Goal: Find specific page/section: Find specific page/section

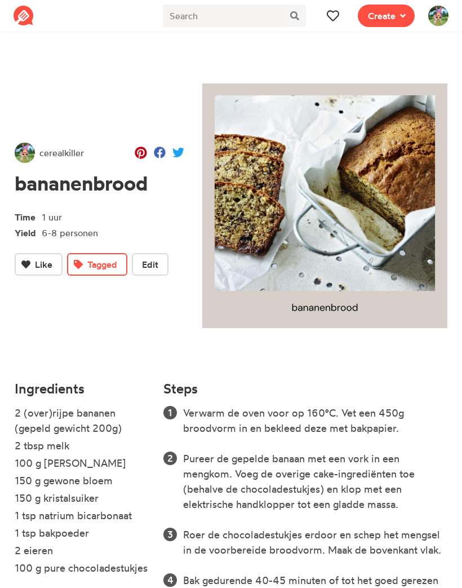
click at [333, 15] on icon at bounding box center [333, 16] width 12 height 12
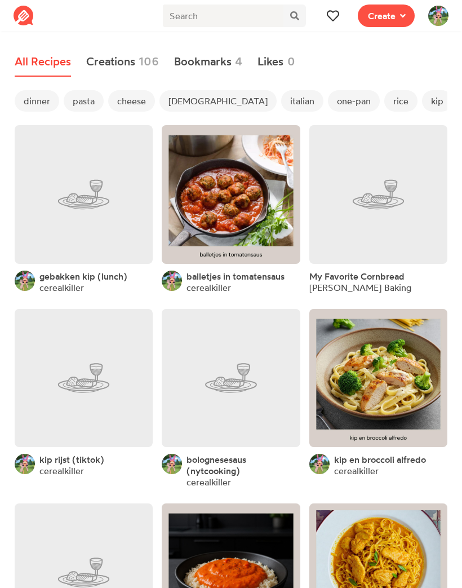
click at [334, 13] on icon at bounding box center [333, 16] width 12 height 12
click at [335, 18] on icon at bounding box center [333, 16] width 12 height 11
click at [38, 106] on span "dinner" at bounding box center [37, 100] width 45 height 21
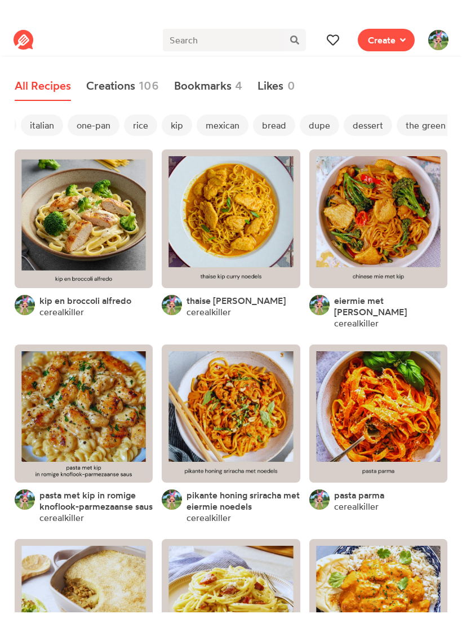
scroll to position [0, 272]
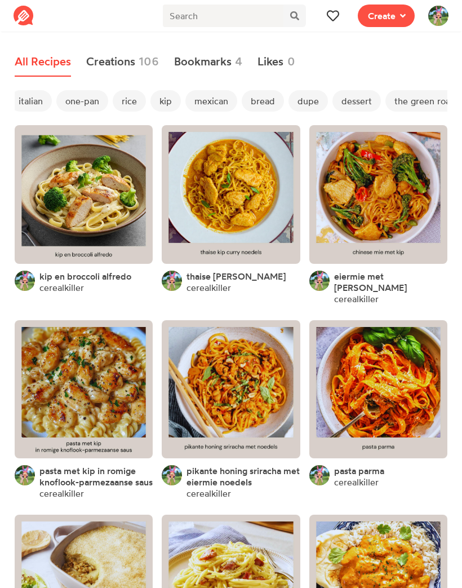
click at [242, 96] on span "bread" at bounding box center [263, 100] width 42 height 21
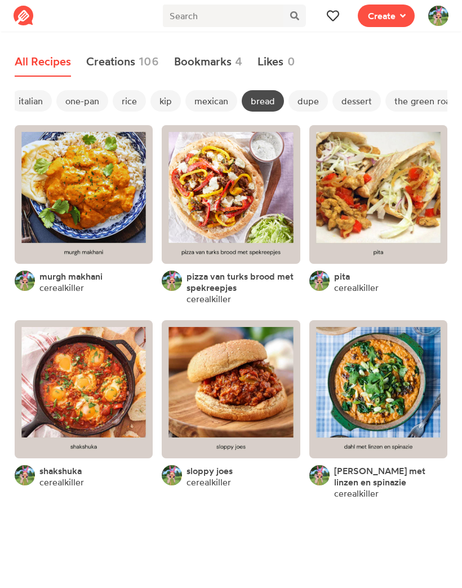
click at [187, 432] on link at bounding box center [231, 389] width 138 height 138
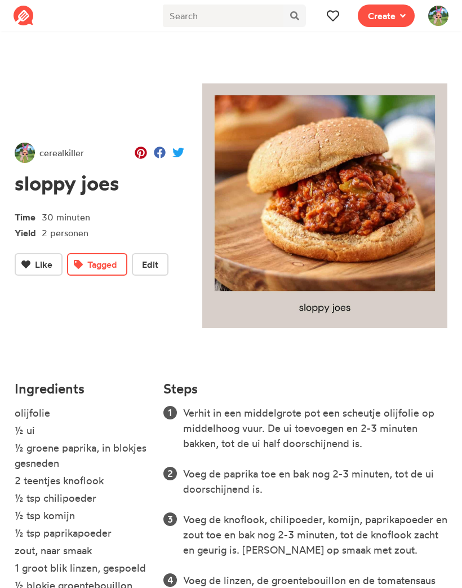
click at [333, 19] on icon at bounding box center [333, 16] width 12 height 12
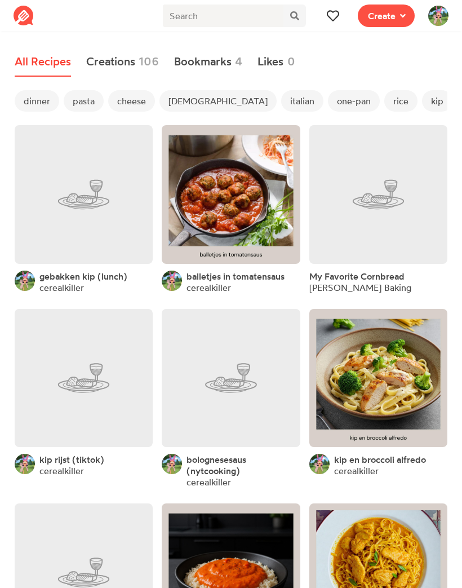
click at [38, 111] on span "dinner" at bounding box center [37, 100] width 45 height 21
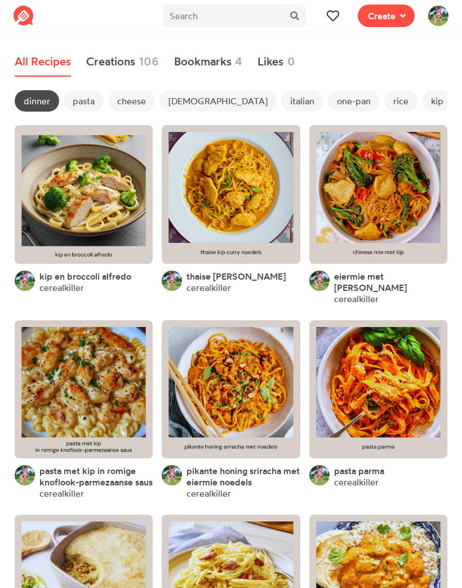
click at [89, 107] on span "pasta" at bounding box center [84, 100] width 40 height 21
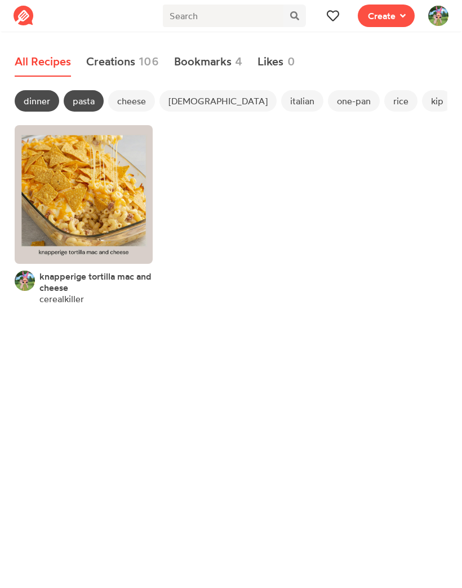
click at [90, 214] on link at bounding box center [84, 194] width 138 height 138
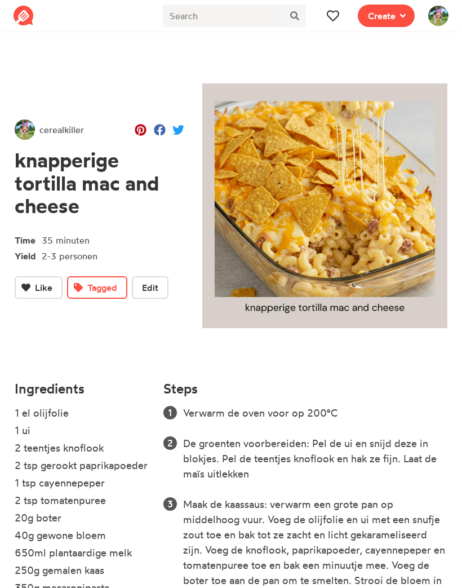
click at [328, 21] on icon at bounding box center [333, 16] width 12 height 12
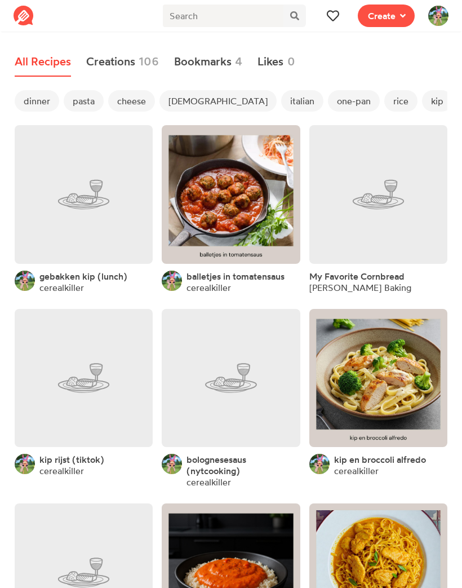
click at [35, 98] on span "dinner" at bounding box center [37, 100] width 45 height 21
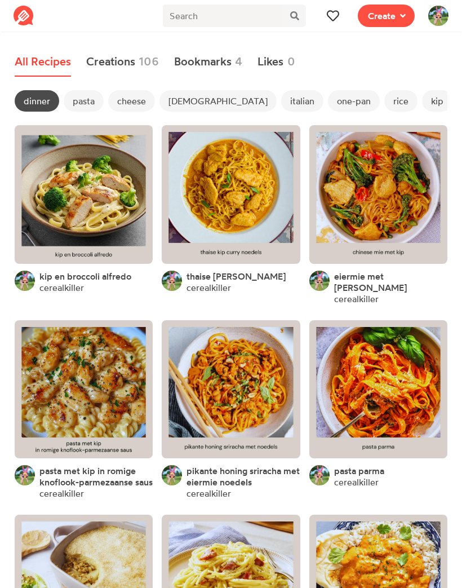
click at [75, 92] on span "pasta" at bounding box center [84, 100] width 40 height 21
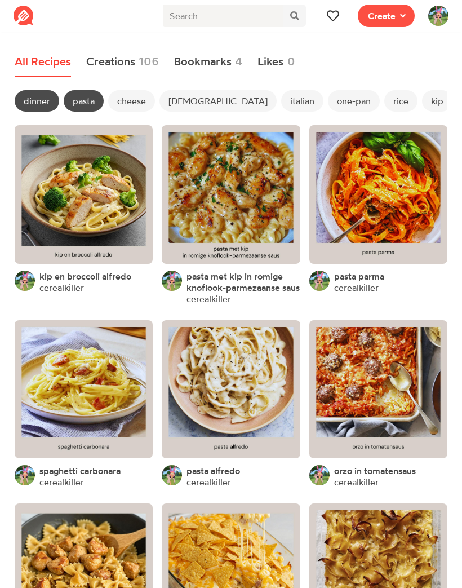
click at [85, 100] on span "pasta" at bounding box center [84, 100] width 40 height 21
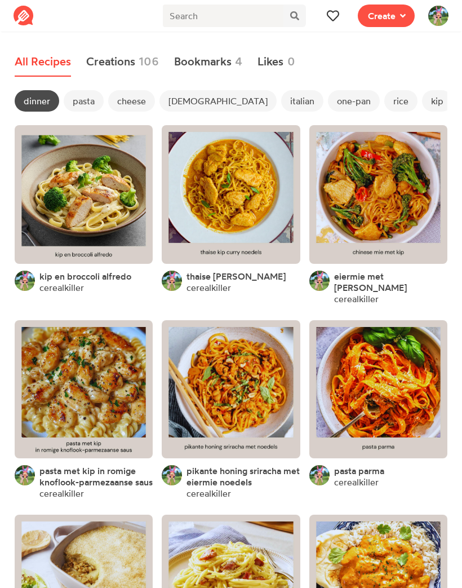
click at [37, 95] on span "dinner" at bounding box center [37, 100] width 45 height 21
click at [116, 56] on link "Creations 106" at bounding box center [122, 61] width 73 height 29
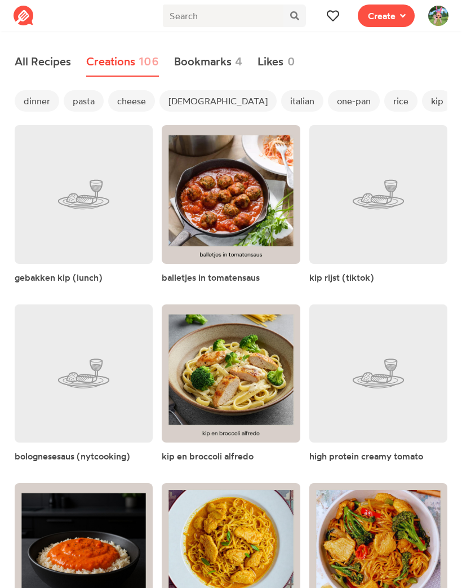
click at [69, 397] on link at bounding box center [84, 373] width 138 height 138
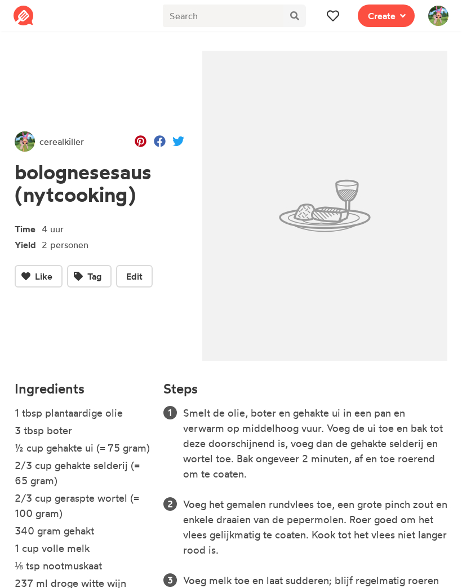
click at [330, 20] on icon at bounding box center [333, 16] width 12 height 12
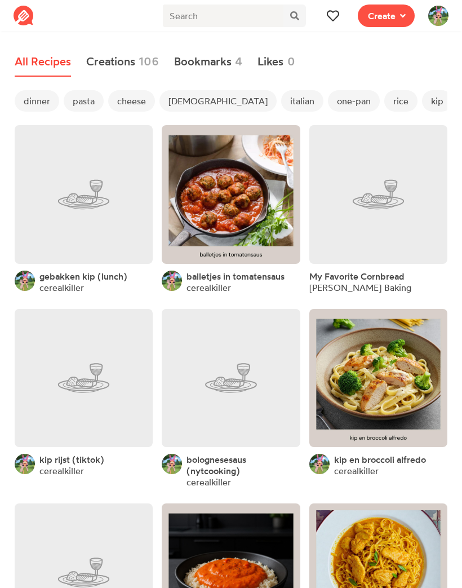
click at [37, 101] on span "dinner" at bounding box center [37, 100] width 45 height 21
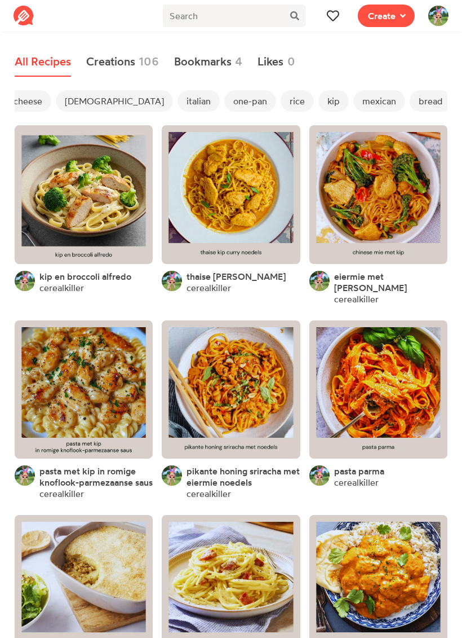
scroll to position [0, 114]
click at [446, 106] on span "dupe" at bounding box center [465, 100] width 39 height 21
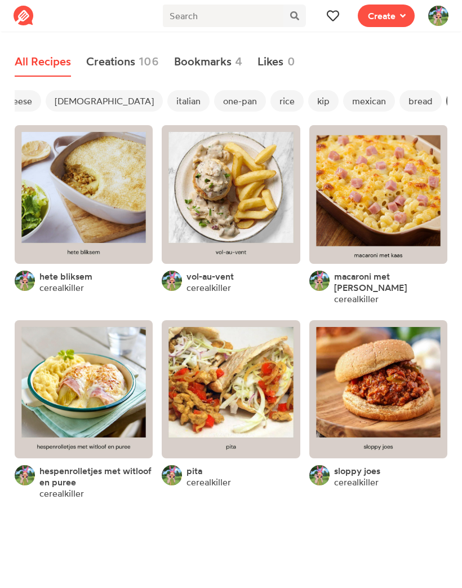
click at [232, 217] on link at bounding box center [231, 194] width 138 height 138
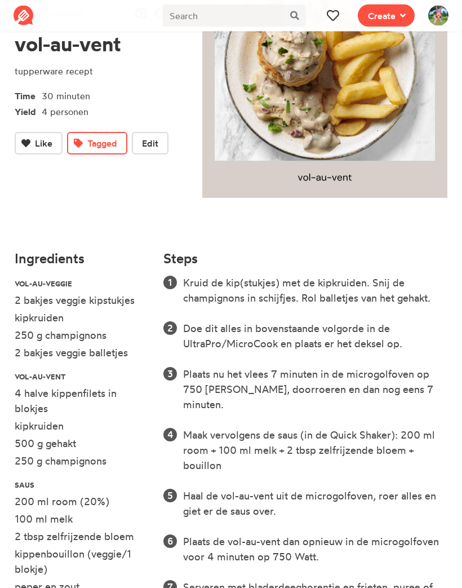
scroll to position [101, 0]
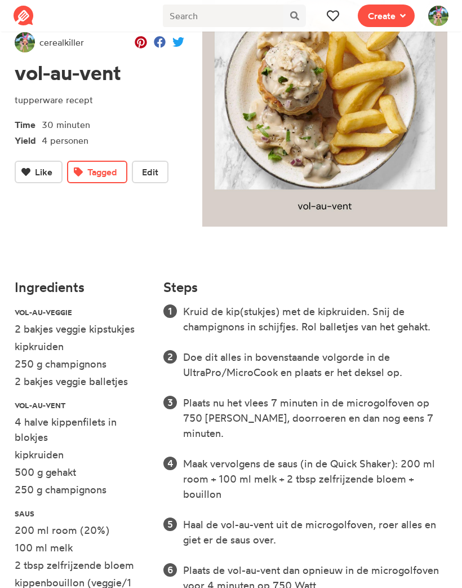
click at [330, 20] on icon at bounding box center [333, 16] width 12 height 12
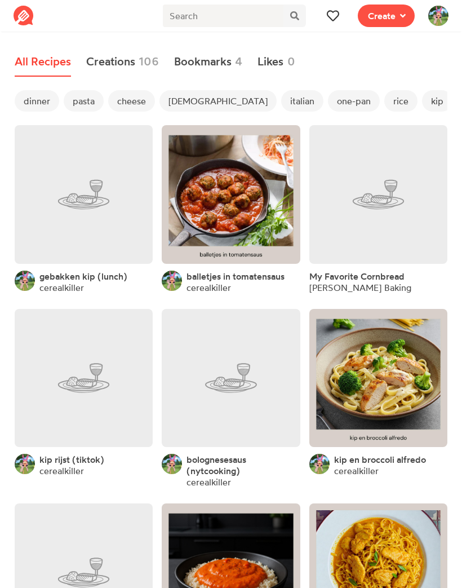
click at [37, 101] on span "dinner" at bounding box center [37, 100] width 45 height 21
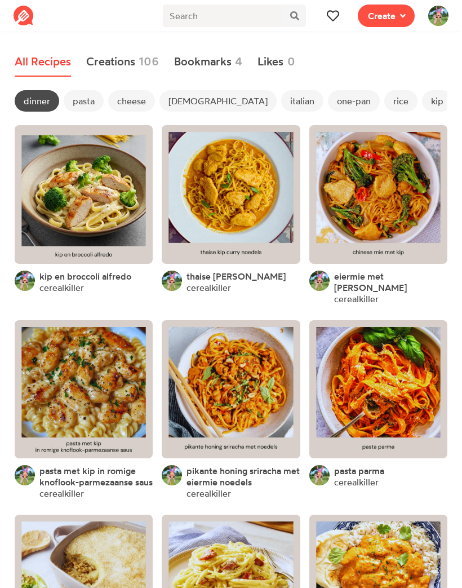
click at [89, 106] on span "pasta" at bounding box center [84, 100] width 40 height 21
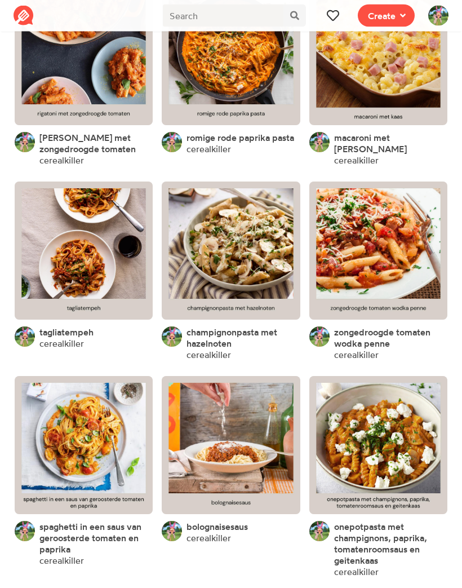
scroll to position [906, 0]
click at [331, 262] on link at bounding box center [378, 251] width 138 height 138
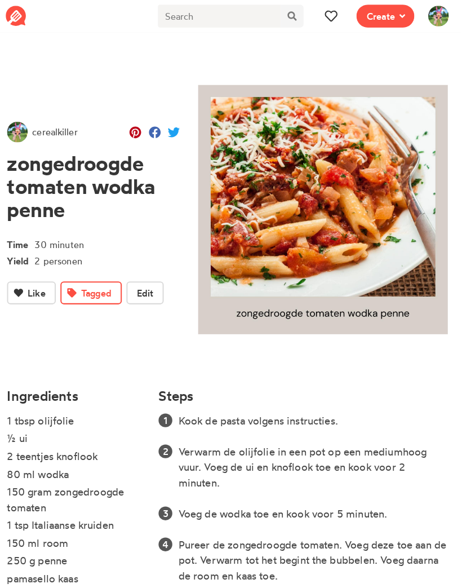
click at [327, 19] on icon at bounding box center [333, 16] width 12 height 12
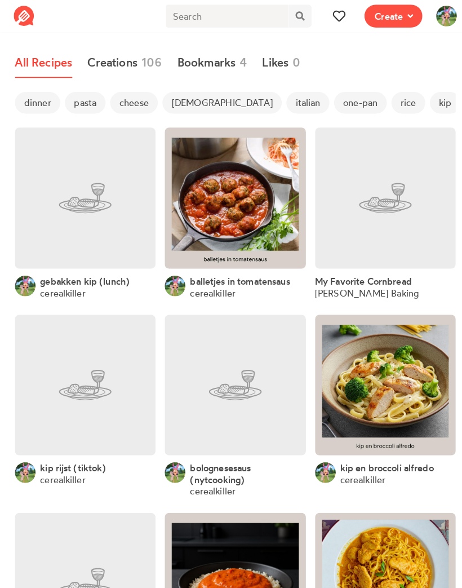
click at [35, 97] on span "dinner" at bounding box center [37, 100] width 45 height 21
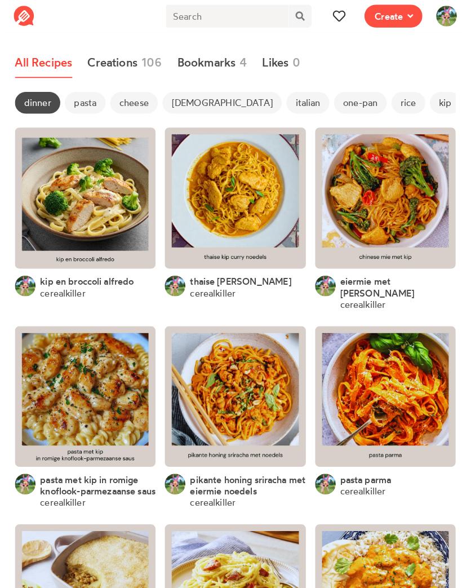
click at [227, 383] on link at bounding box center [231, 389] width 138 height 138
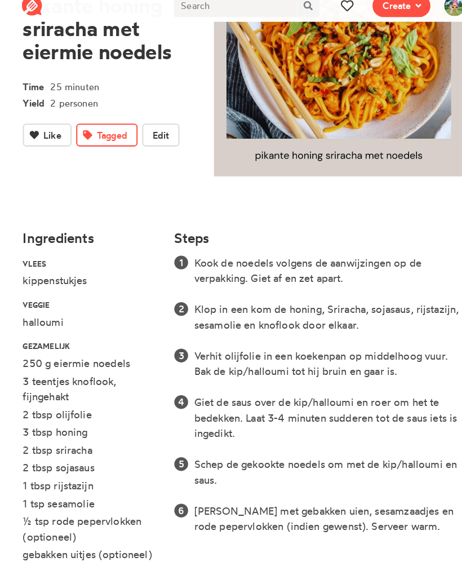
scroll to position [145, 0]
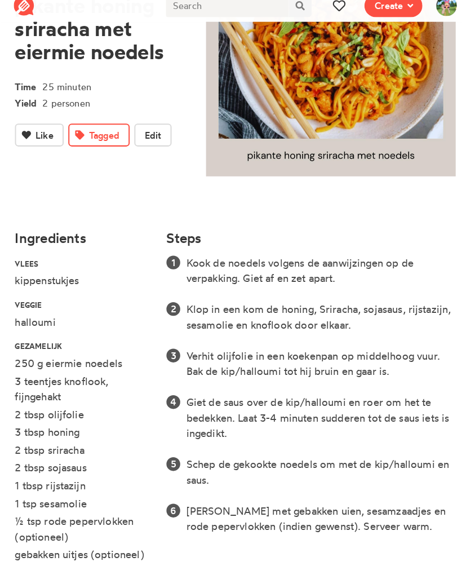
click at [330, 10] on icon at bounding box center [333, 16] width 12 height 12
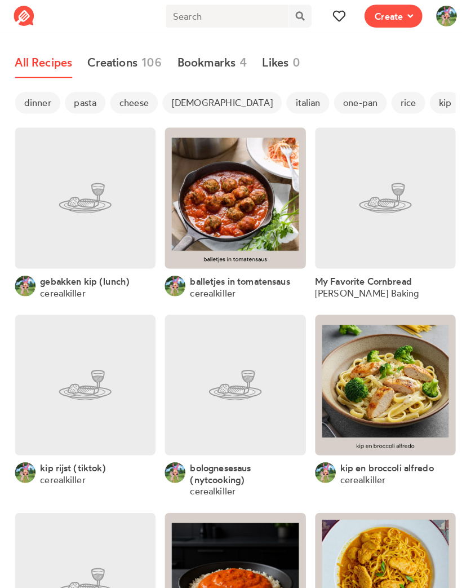
click at [86, 99] on span "pasta" at bounding box center [84, 100] width 40 height 21
click at [41, 92] on span "dinner" at bounding box center [37, 100] width 45 height 21
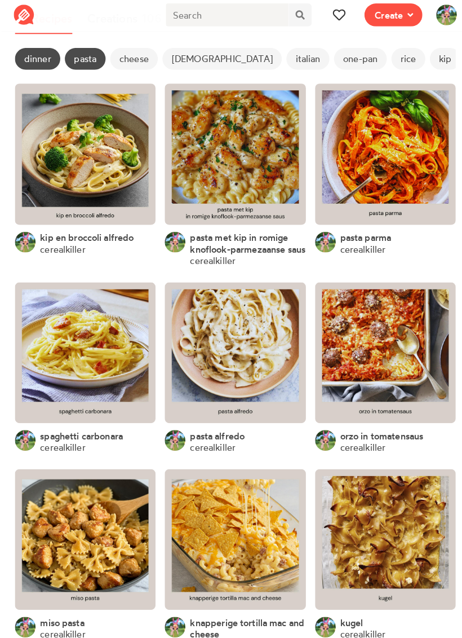
scroll to position [43, 0]
click at [349, 182] on link at bounding box center [378, 151] width 138 height 138
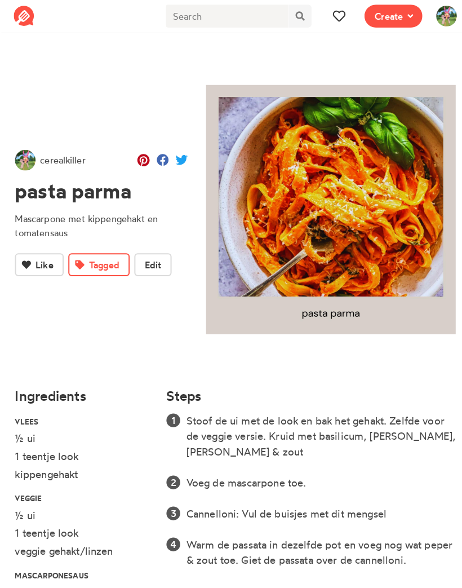
click at [334, 24] on button at bounding box center [333, 16] width 23 height 23
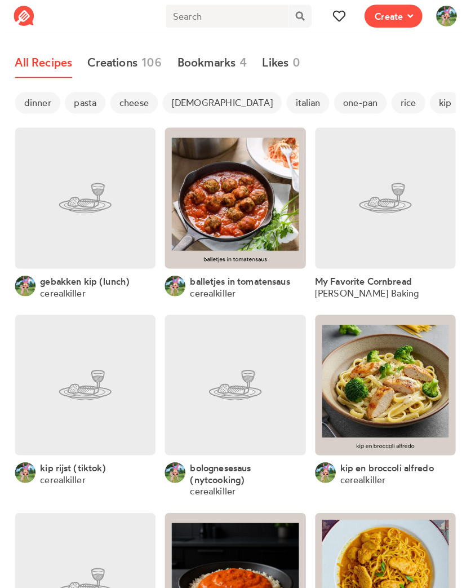
click at [32, 104] on span "dinner" at bounding box center [37, 100] width 45 height 21
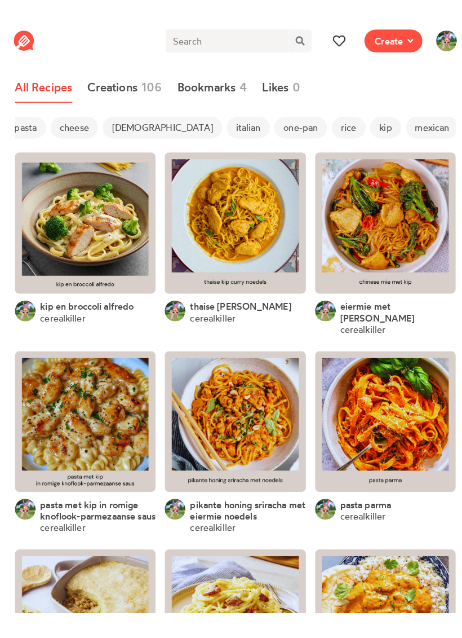
scroll to position [0, 71]
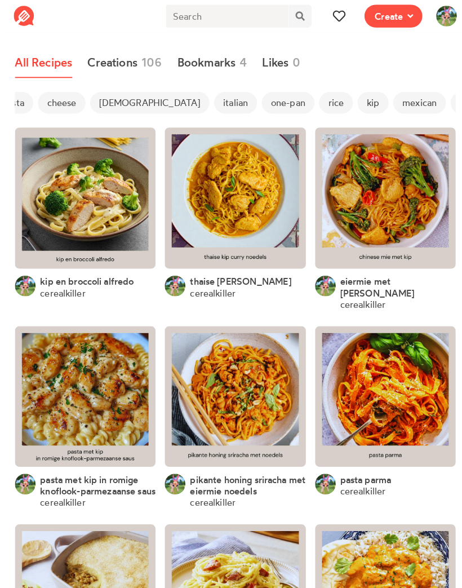
click at [313, 109] on span "rice" at bounding box center [329, 100] width 33 height 21
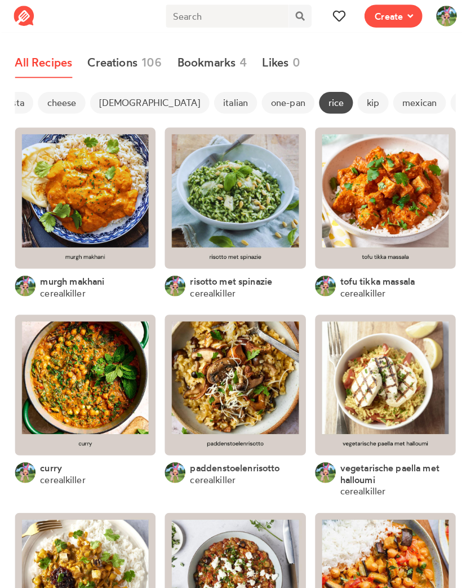
click at [215, 188] on link at bounding box center [231, 194] width 138 height 138
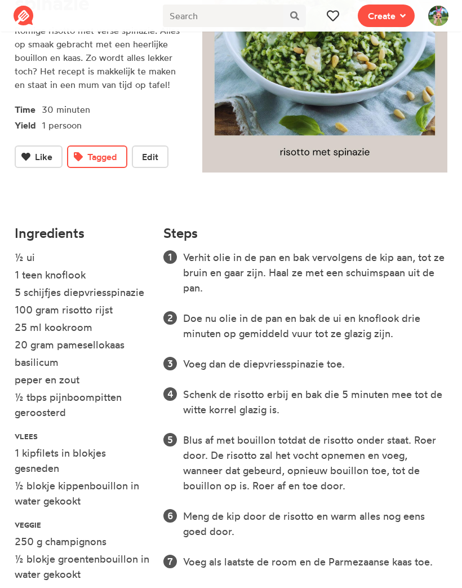
scroll to position [146, 0]
